Goal: Information Seeking & Learning: Learn about a topic

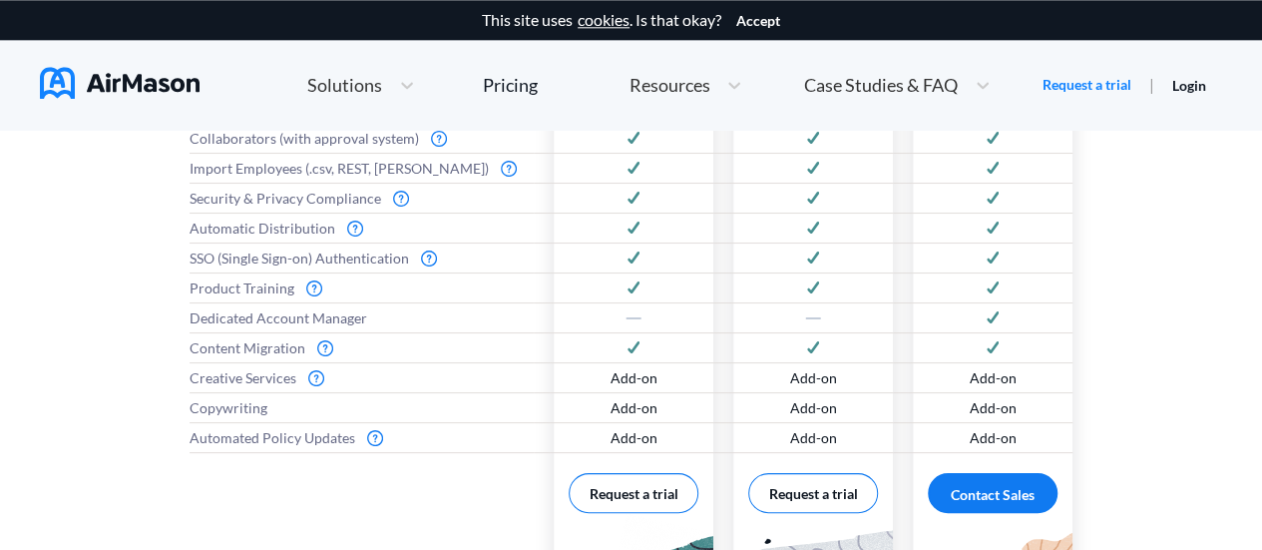
scroll to position [1177, 0]
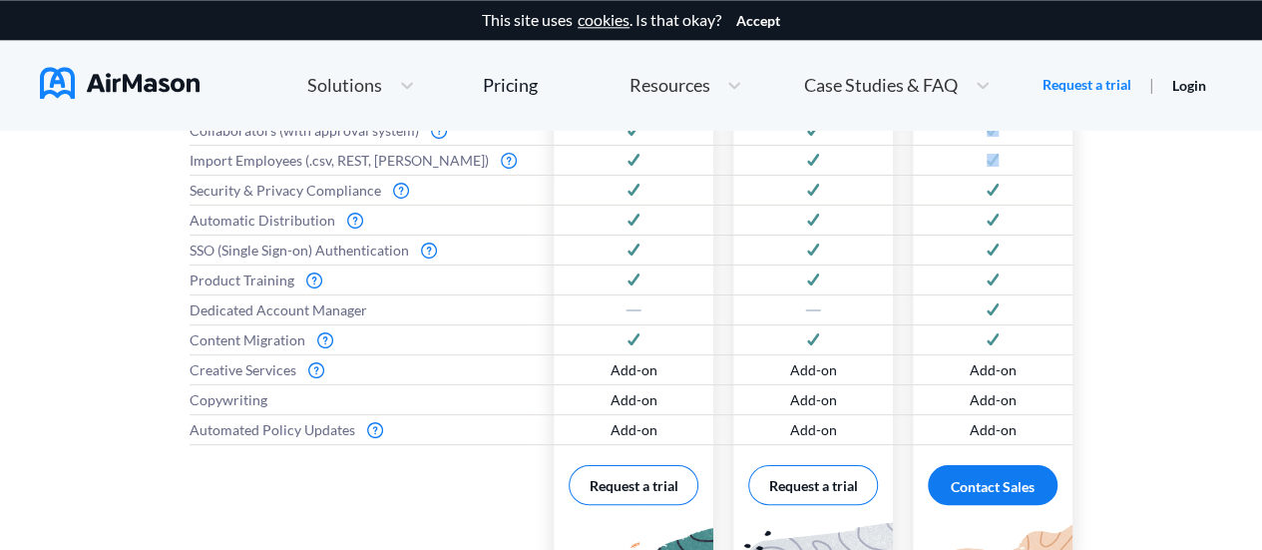
drag, startPoint x: 1254, startPoint y: 158, endPoint x: 1248, endPoint y: 135, distance: 23.7
click at [1248, 135] on div "Everything you need to get started Features Digital Handbooks Digital Signature…" at bounding box center [631, 203] width 1262 height 931
click at [1176, 262] on div "Everything you need to get started Features Digital Handbooks Digital Signature…" at bounding box center [631, 203] width 1262 height 931
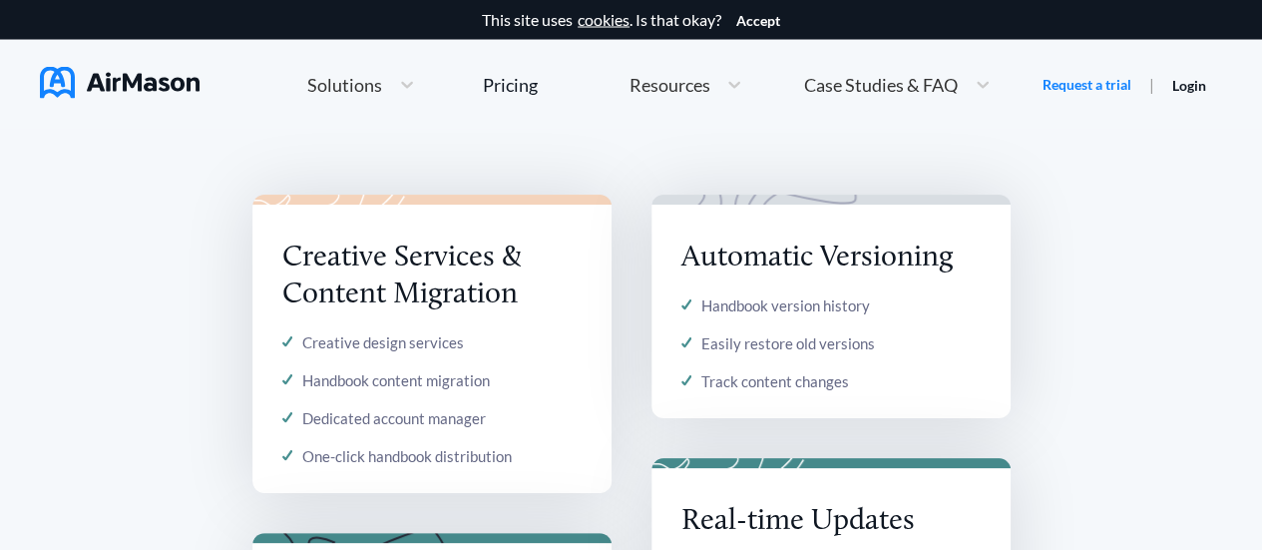
scroll to position [1906, 0]
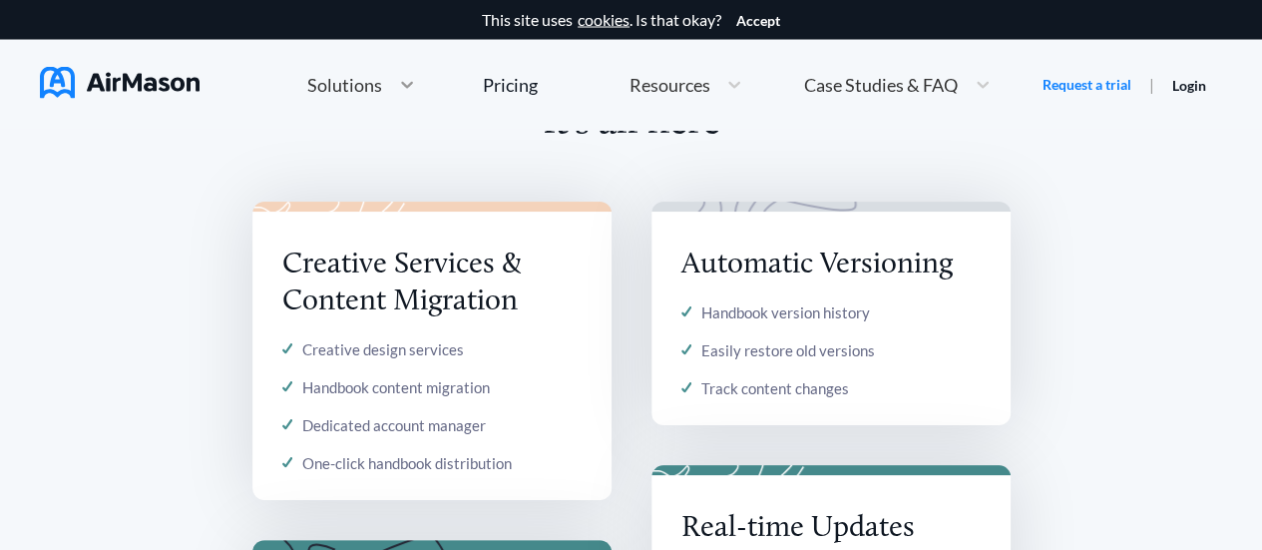
click at [403, 88] on icon at bounding box center [407, 85] width 20 height 20
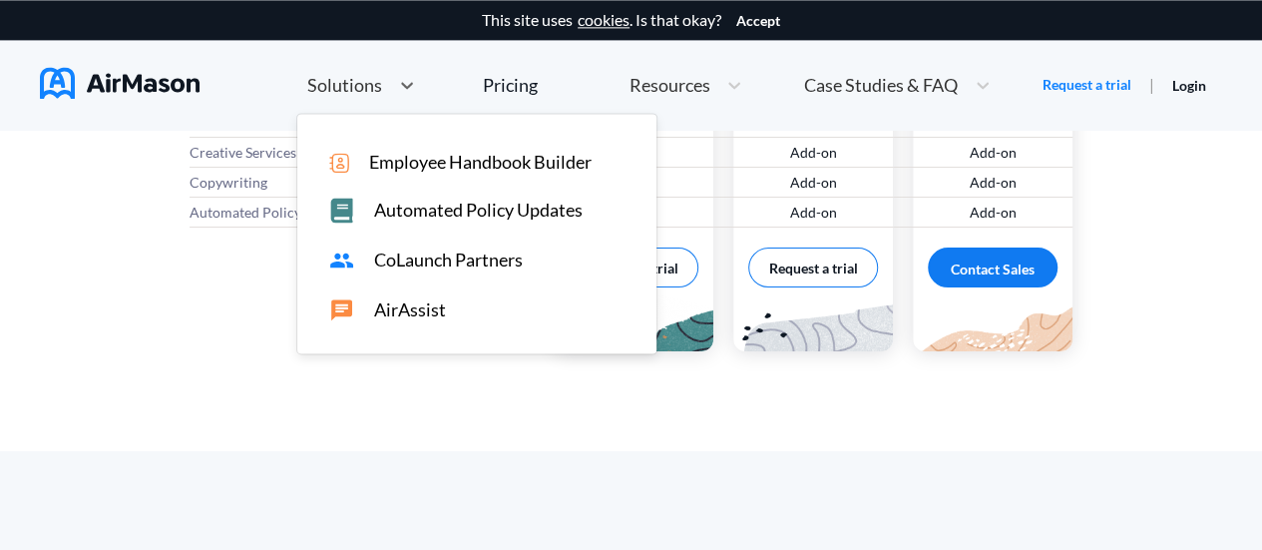
click at [405, 152] on span "Employee Handbook Builder" at bounding box center [480, 162] width 222 height 21
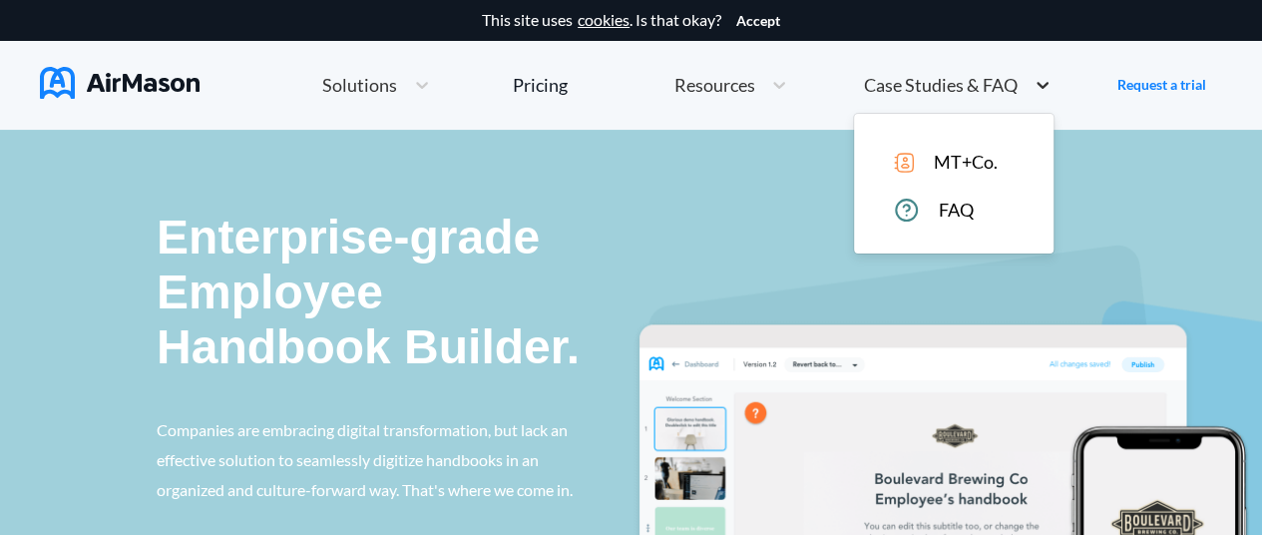
click at [1036, 82] on icon at bounding box center [1043, 85] width 20 height 20
click at [965, 165] on span "MT+Co." at bounding box center [966, 162] width 64 height 21
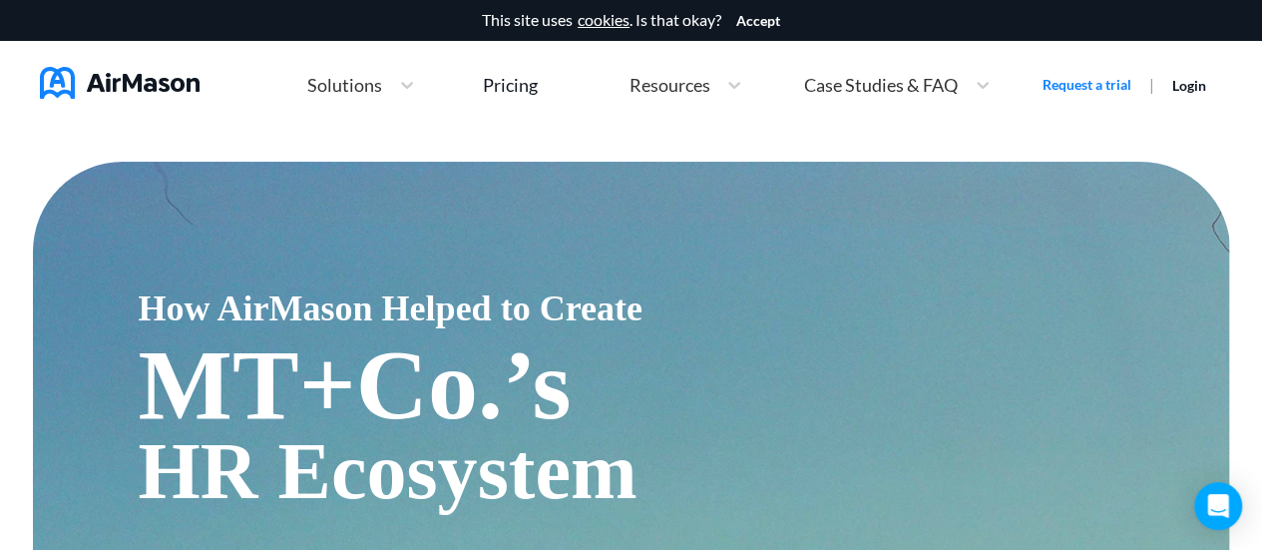
click at [383, 87] on div "Solutions" at bounding box center [343, 85] width 92 height 25
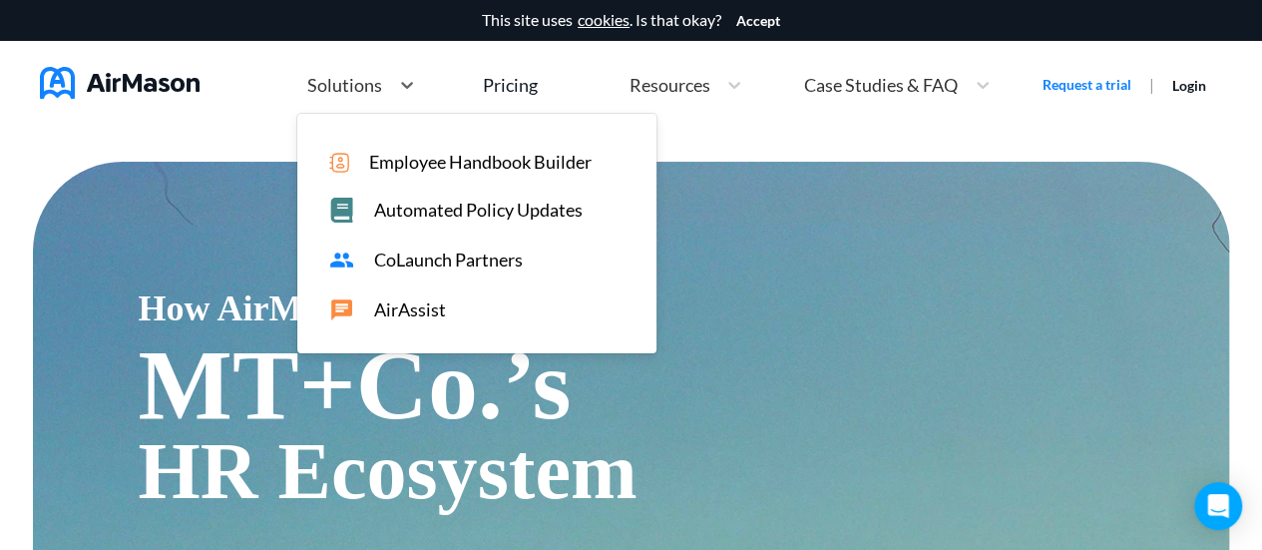
click at [383, 155] on span "Employee Handbook Builder" at bounding box center [480, 162] width 222 height 21
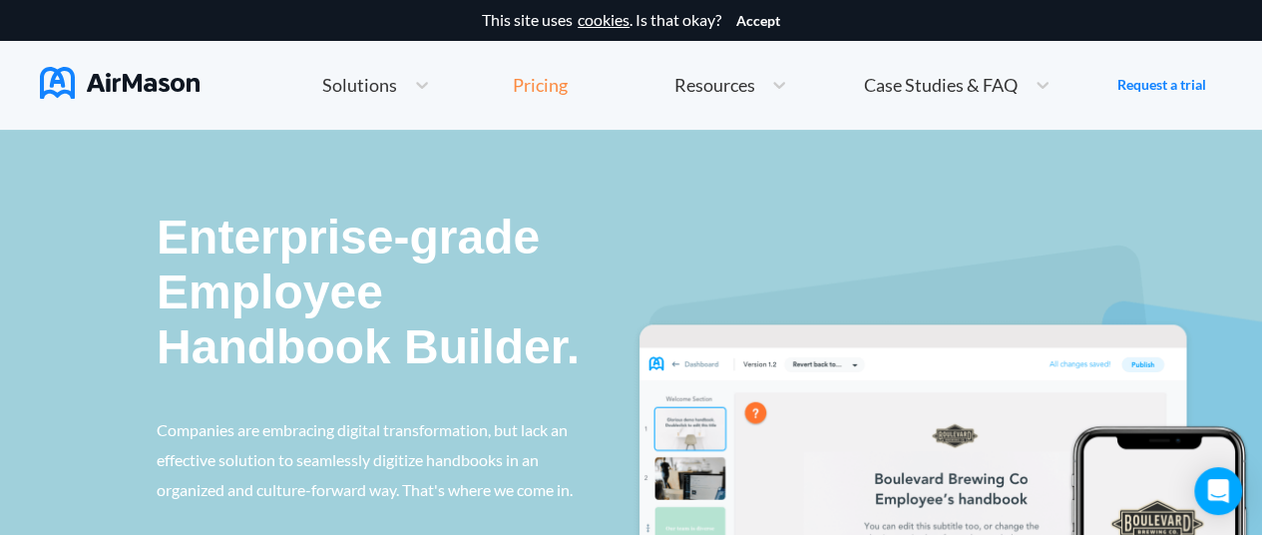
click at [535, 89] on div "Pricing" at bounding box center [540, 85] width 55 height 18
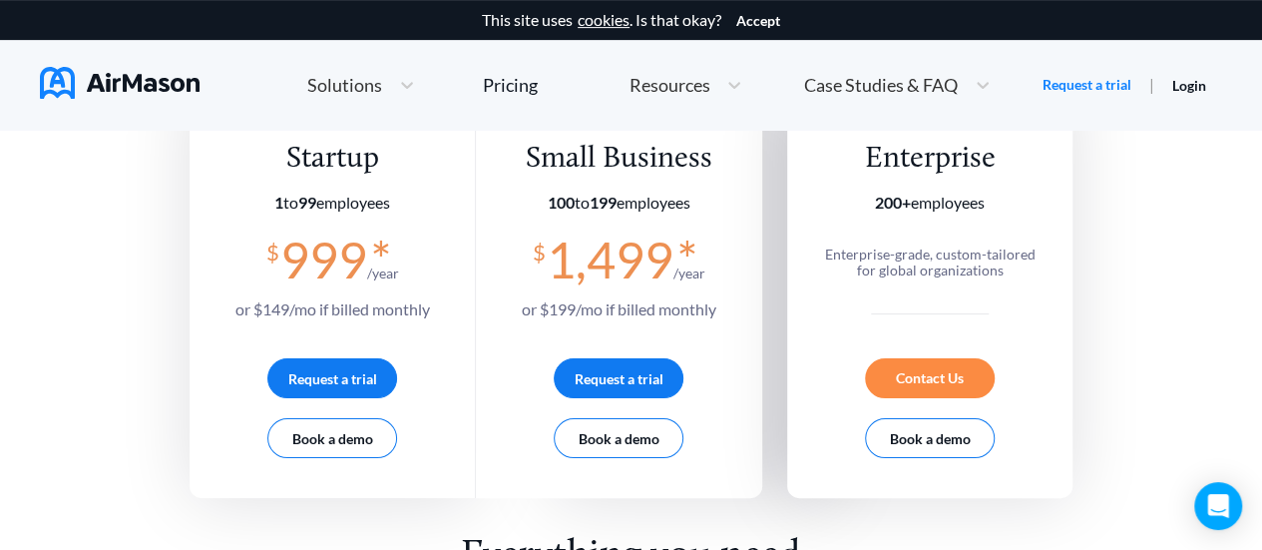
scroll to position [418, 0]
